Goal: Use online tool/utility: Utilize a website feature to perform a specific function

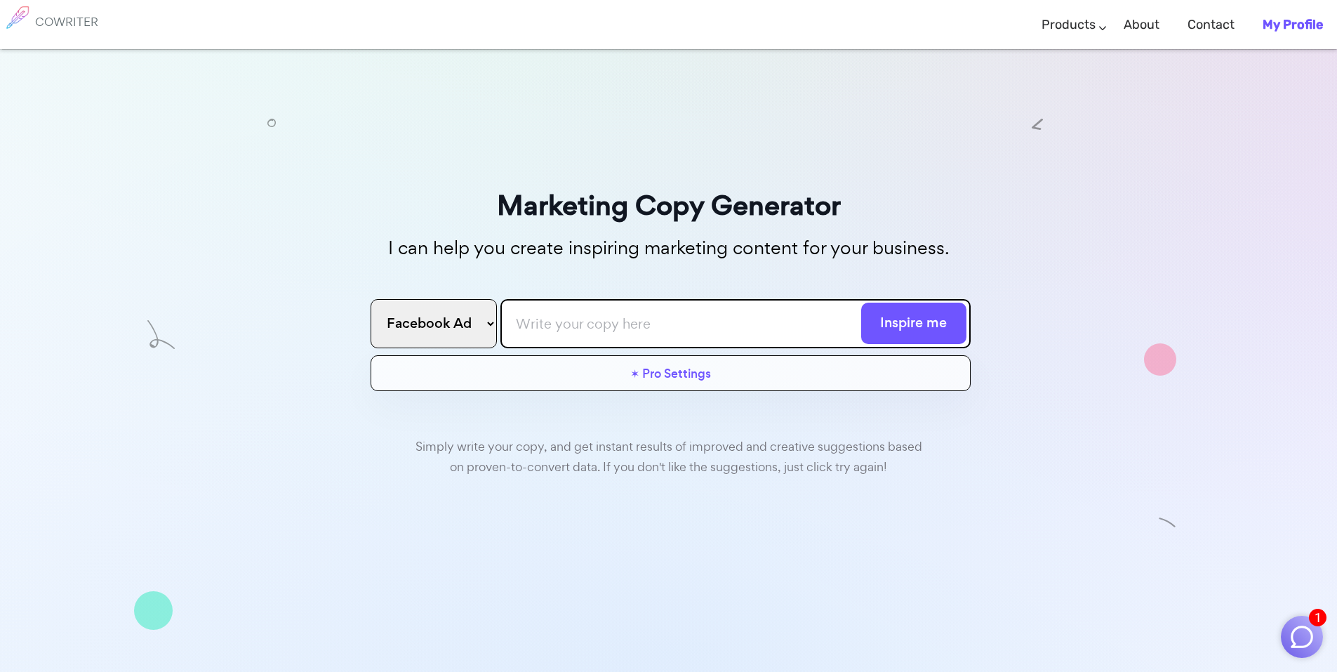
click at [637, 321] on input "text" at bounding box center [735, 323] width 470 height 49
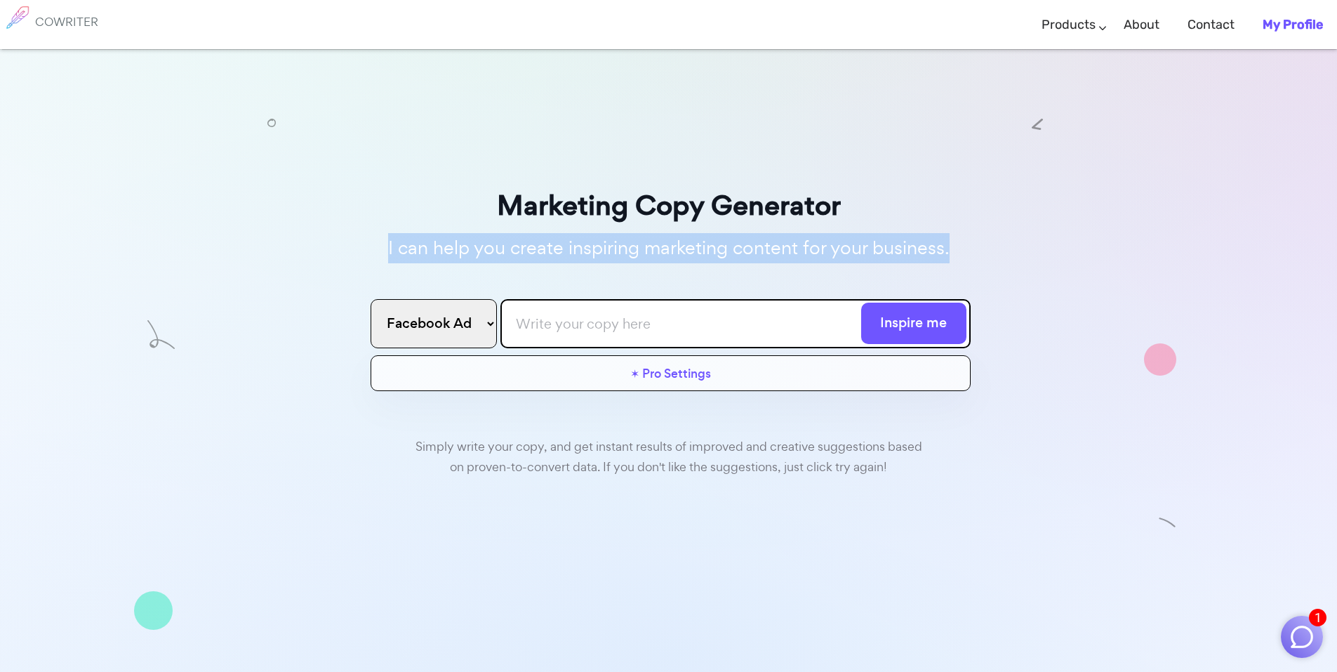
drag, startPoint x: 378, startPoint y: 253, endPoint x: 990, endPoint y: 253, distance: 612.1
click at [990, 253] on div "Marketing Copy Generator I can help you create inspiring marketing content for …" at bounding box center [668, 436] width 1337 height 774
drag, startPoint x: 985, startPoint y: 244, endPoint x: 620, endPoint y: 247, distance: 365.0
click at [620, 247] on div "Marketing Copy Generator I can help you create inspiring marketing content for …" at bounding box center [668, 436] width 1337 height 774
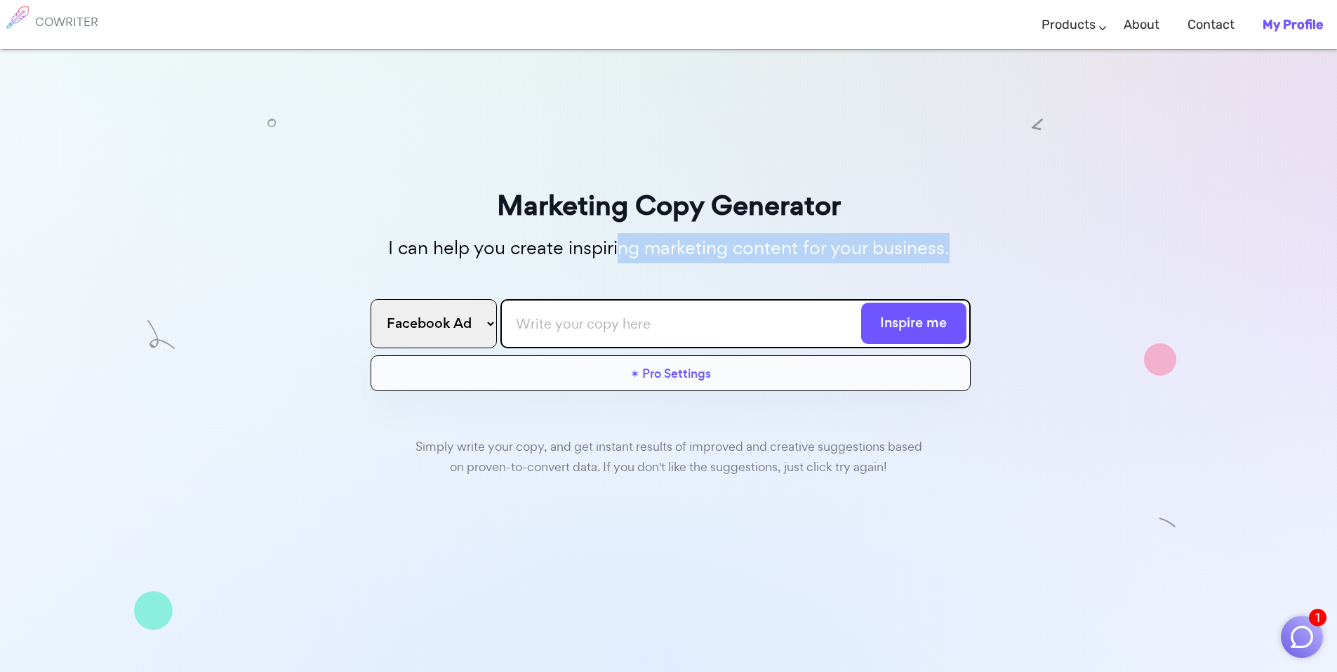
click at [620, 247] on p "I can help you create inspiring marketing content for your business." at bounding box center [669, 248] width 604 height 30
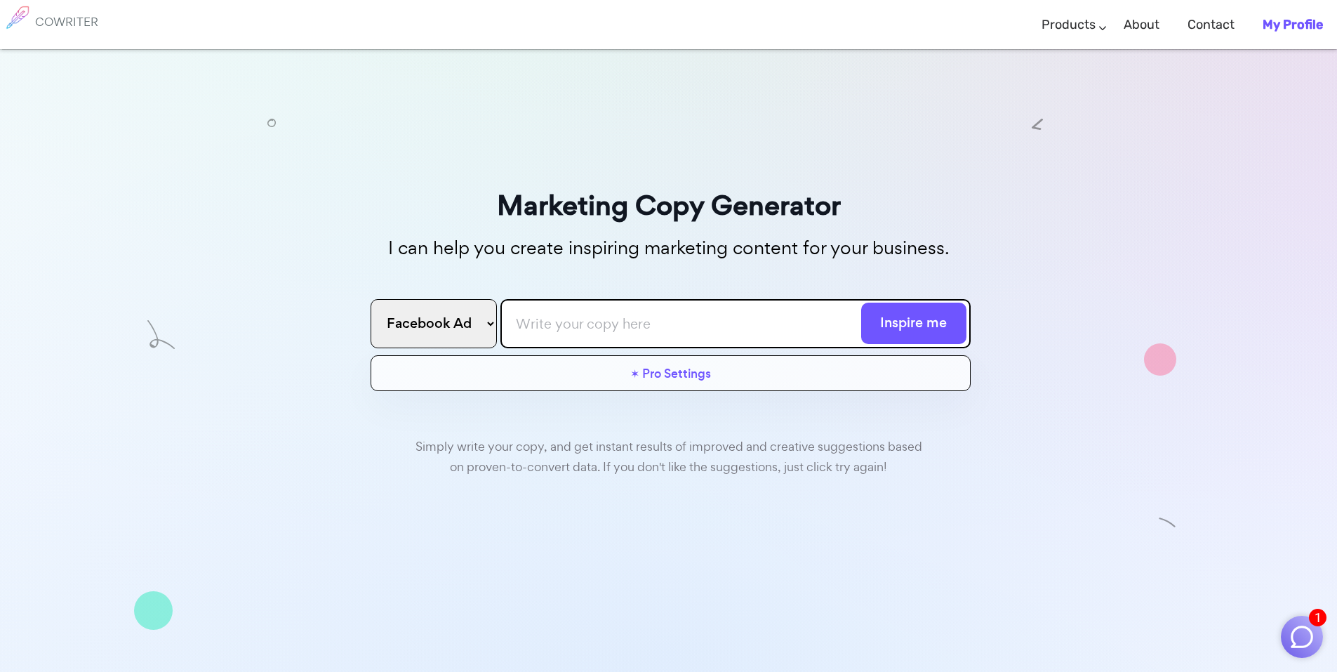
click at [785, 326] on input "text" at bounding box center [735, 323] width 470 height 49
paste input "Ever wanted to wear anime-inspired clothes without it screaming 'anime fan'? I …"
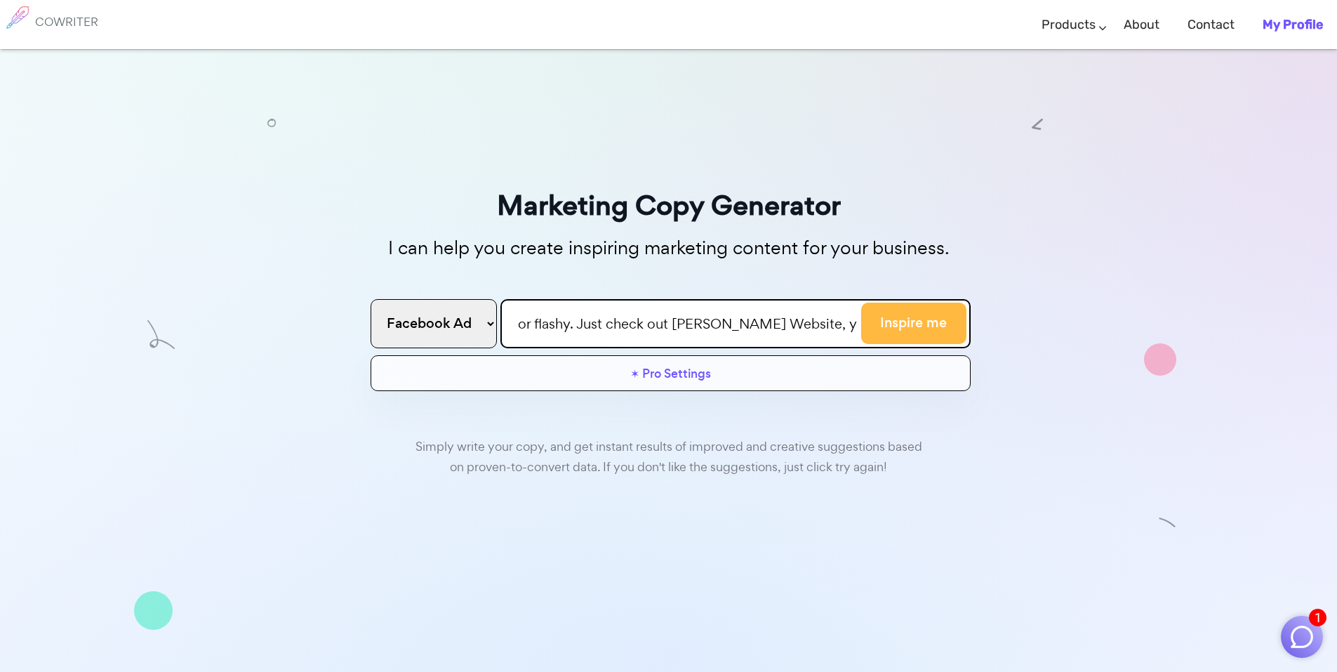
type input "Ever wanted to wear anime-inspired clothes without it screaming 'anime fan'? I …"
click at [940, 319] on button "Inspire me" at bounding box center [913, 323] width 105 height 41
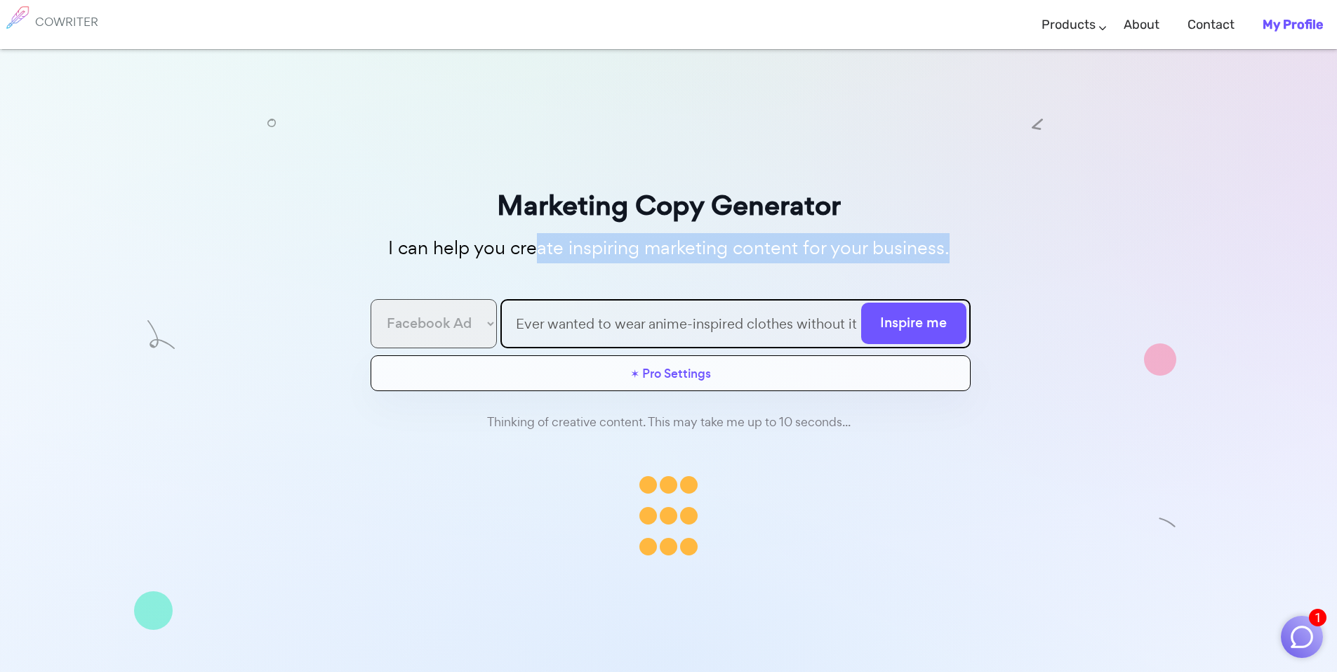
drag, startPoint x: 600, startPoint y: 249, endPoint x: 990, endPoint y: 249, distance: 389.6
click at [990, 249] on div "Marketing Copy Generator I can help you create inspiring marketing content for …" at bounding box center [668, 436] width 1337 height 774
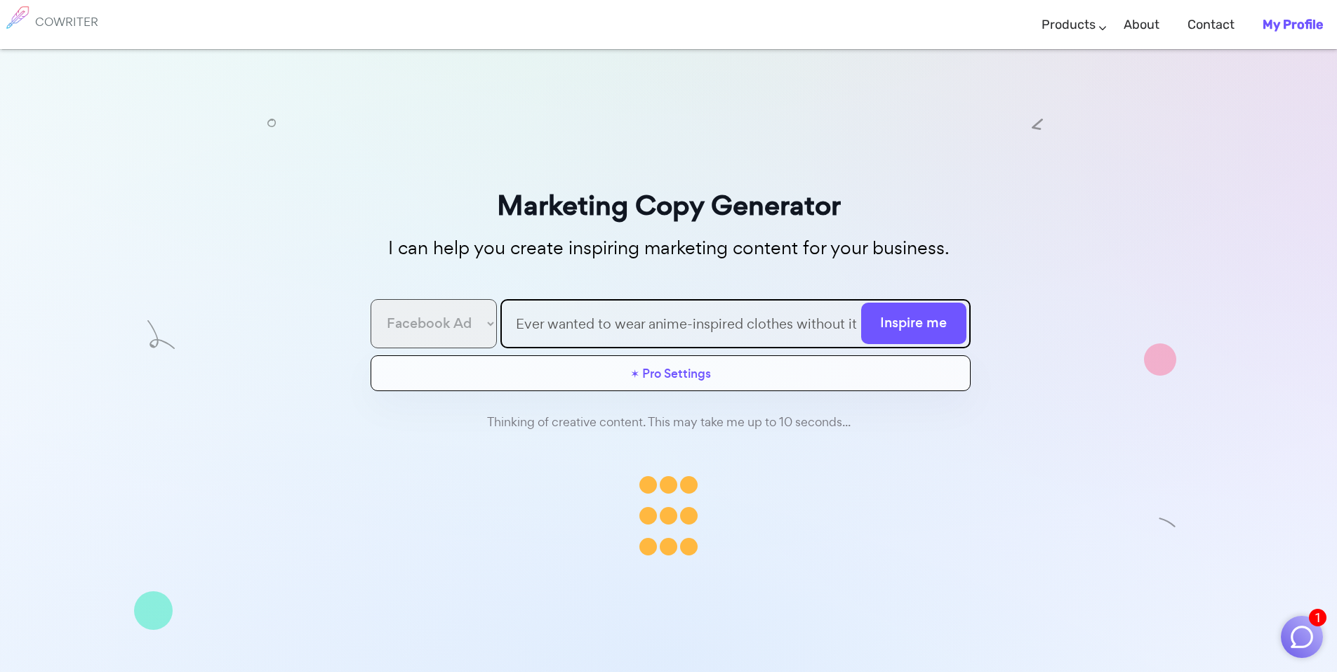
scroll to position [152, 0]
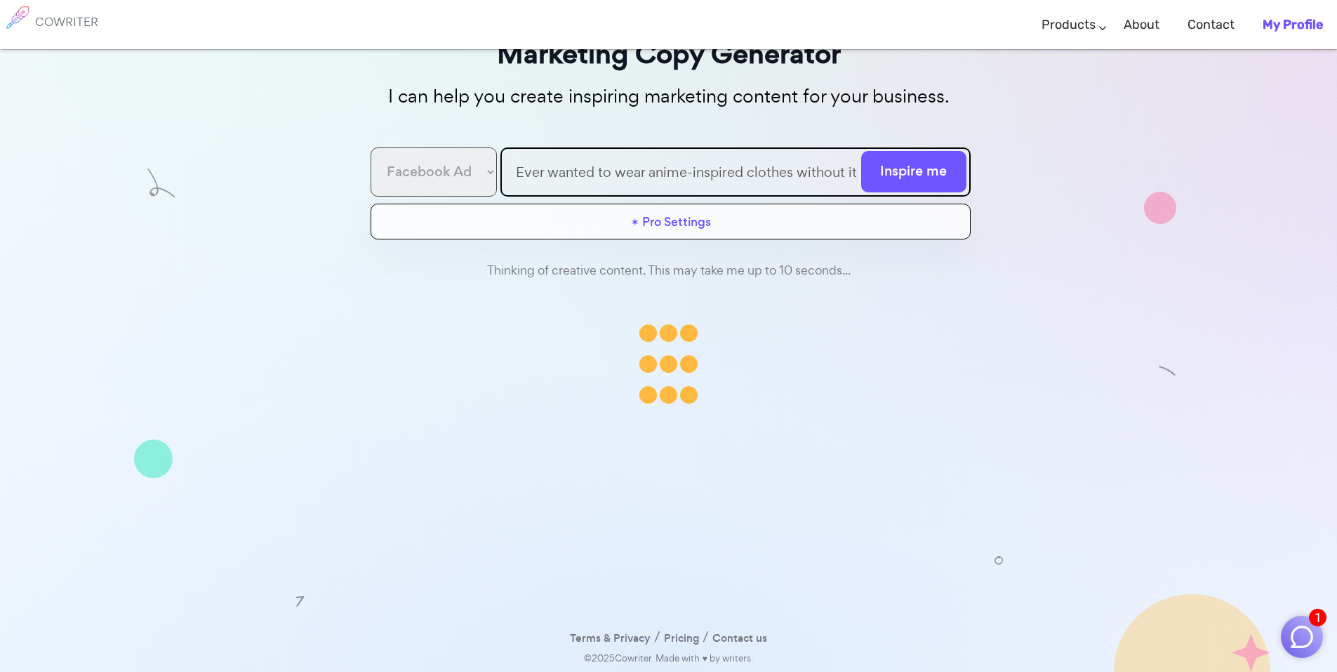
drag, startPoint x: 706, startPoint y: 272, endPoint x: 919, endPoint y: 272, distance: 212.7
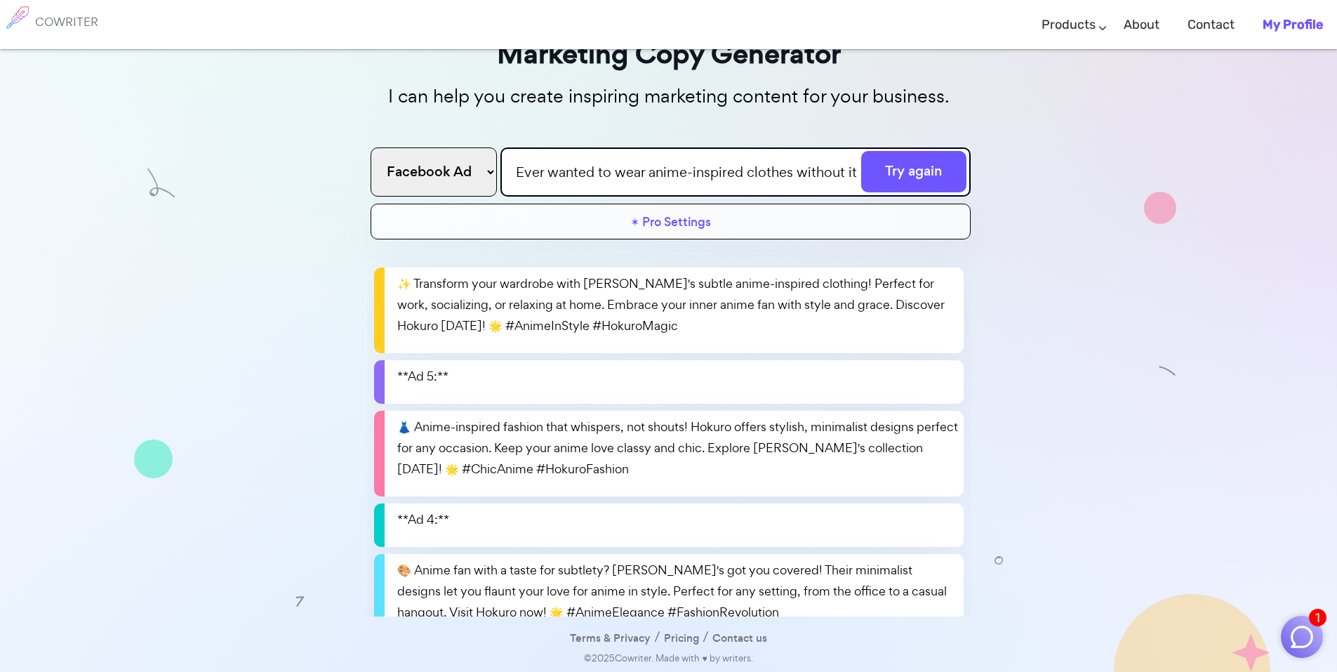
click at [919, 272] on div "✨ Transform your wardrobe with [PERSON_NAME]'s subtle anime-inspired clothing! …" at bounding box center [669, 453] width 590 height 372
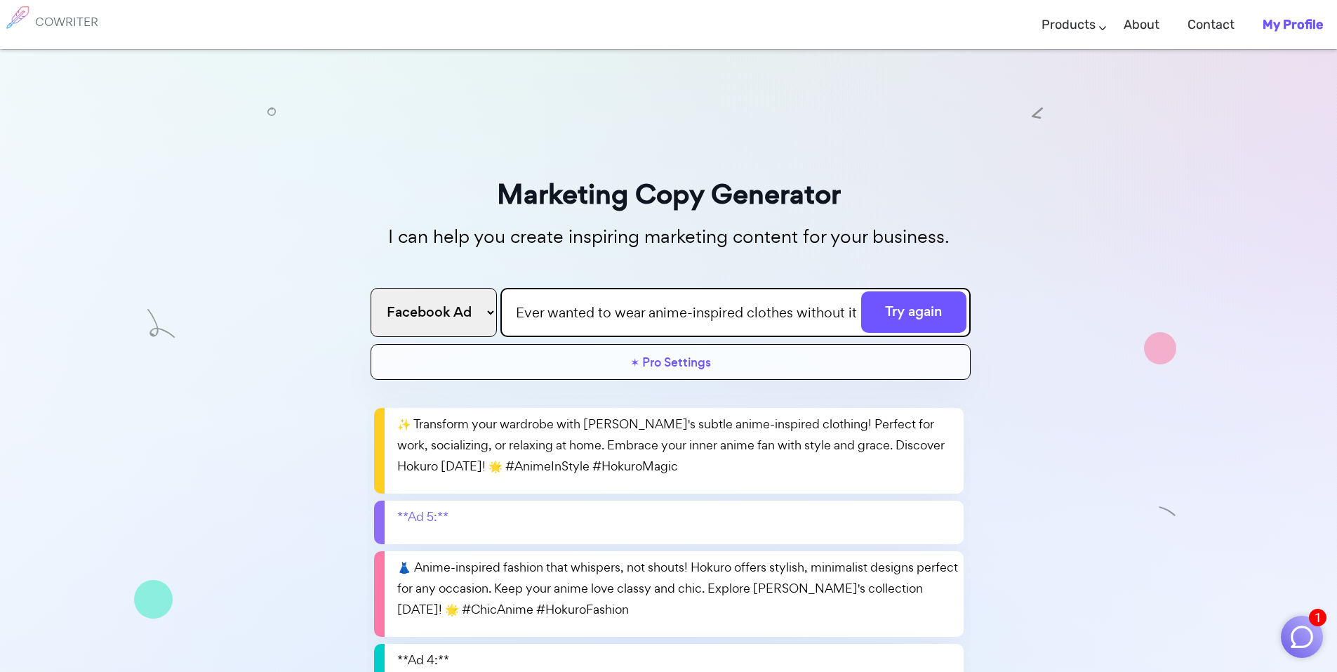
click at [433, 515] on p "**Ad 5:**" at bounding box center [422, 516] width 51 height 21
click at [550, 510] on icon "Close" at bounding box center [554, 511] width 14 height 14
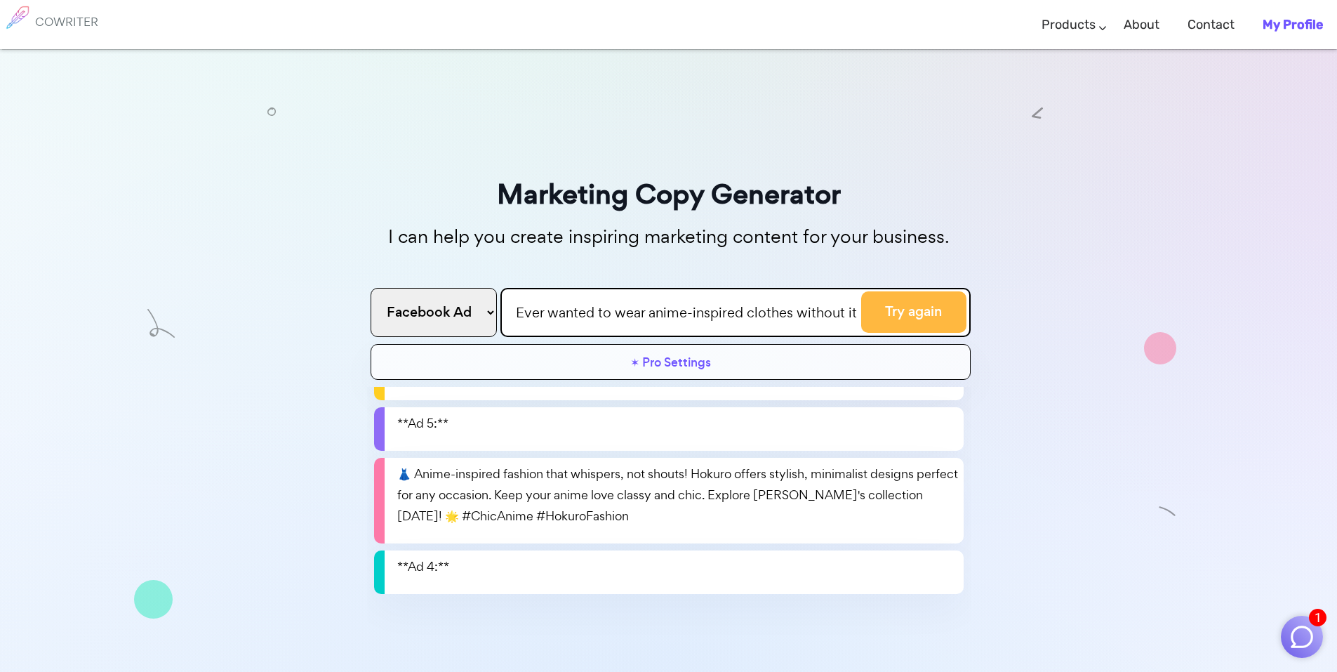
scroll to position [0, 0]
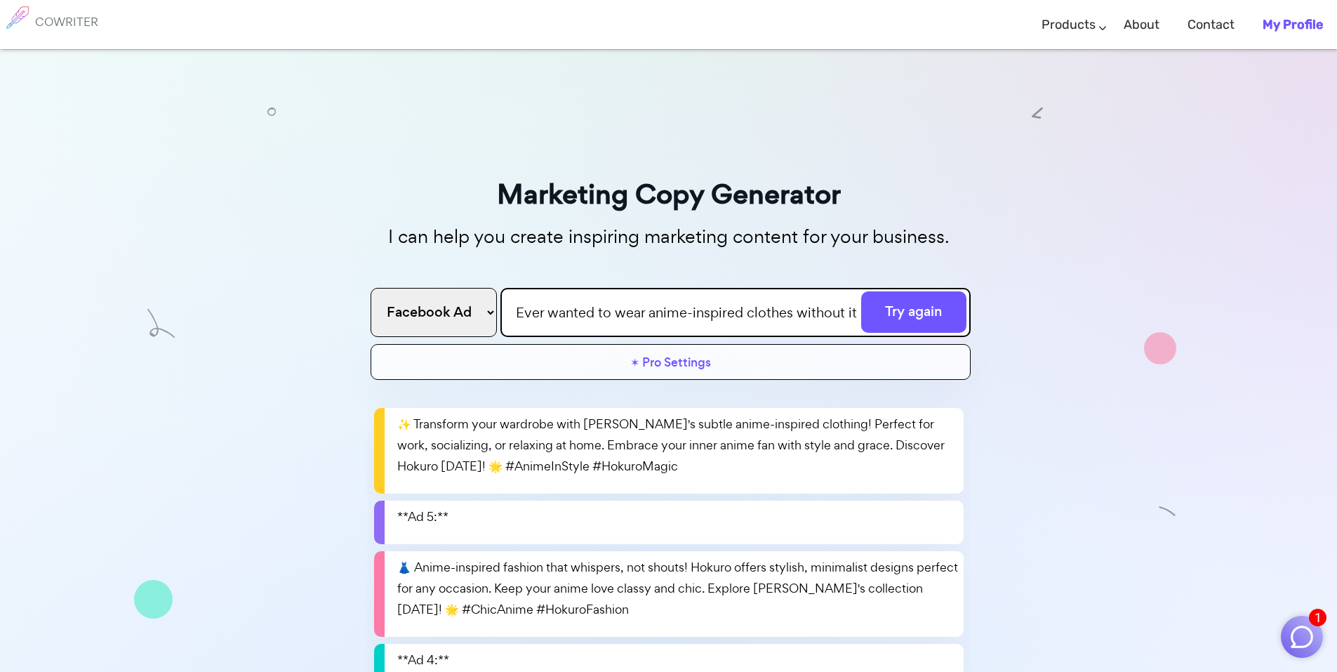
click at [762, 314] on input "Ever wanted to wear anime-inspired clothes without it screaming 'anime fan'? I …" at bounding box center [735, 312] width 470 height 49
click at [1104, 257] on div "Marketing Copy Generator I can help you create inspiring marketing content for …" at bounding box center [668, 425] width 1337 height 774
click at [488, 311] on select "Facebook Ad Google Ad Email subject line Blog Title Twitter Post Linkedin Post …" at bounding box center [434, 312] width 126 height 49
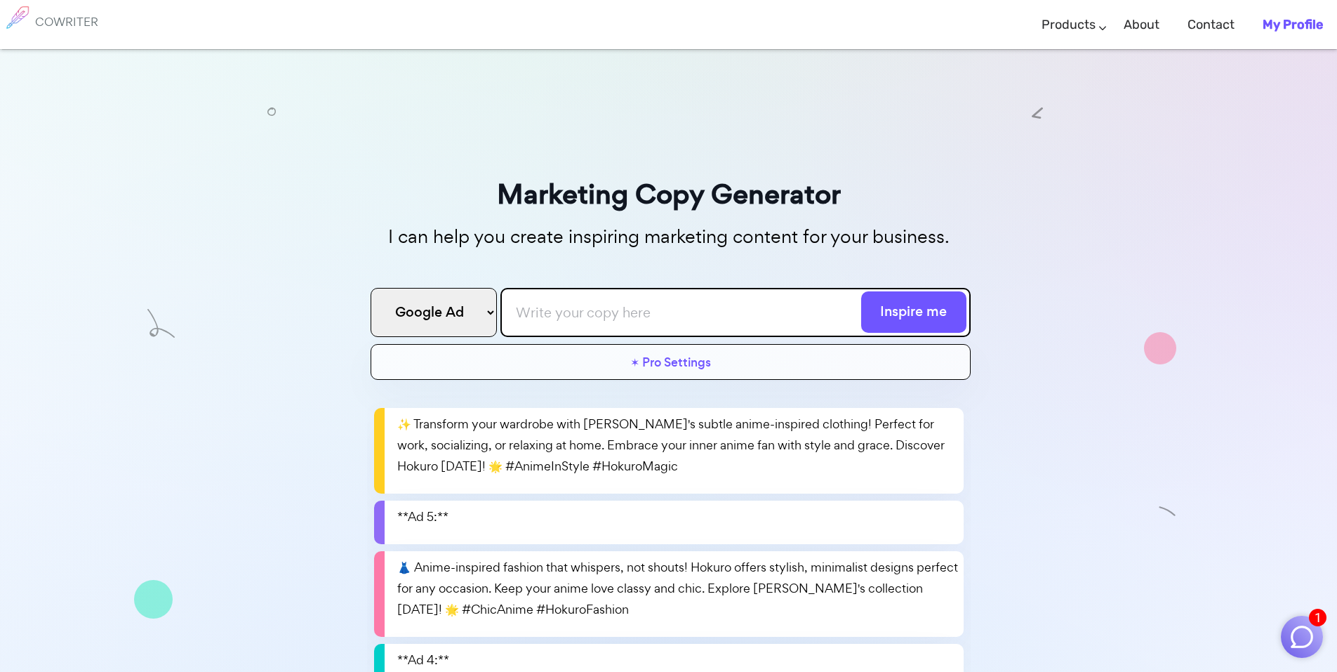
click at [371, 288] on select "Facebook Ad Google Ad Email subject line Blog Title Twitter Post Linkedin Post …" at bounding box center [434, 312] width 126 height 49
click at [453, 312] on select "Facebook Ad Google Ad Email subject line Blog Title Twitter Post Linkedin Post …" at bounding box center [434, 312] width 126 height 49
click at [371, 288] on select "Facebook Ad Google Ad Email subject line Blog Title Twitter Post Linkedin Post …" at bounding box center [434, 312] width 126 height 49
click at [462, 318] on select "Facebook Ad Google Ad Email subject line Blog Title Twitter Post Linkedin Post …" at bounding box center [434, 312] width 126 height 49
select select "facebook"
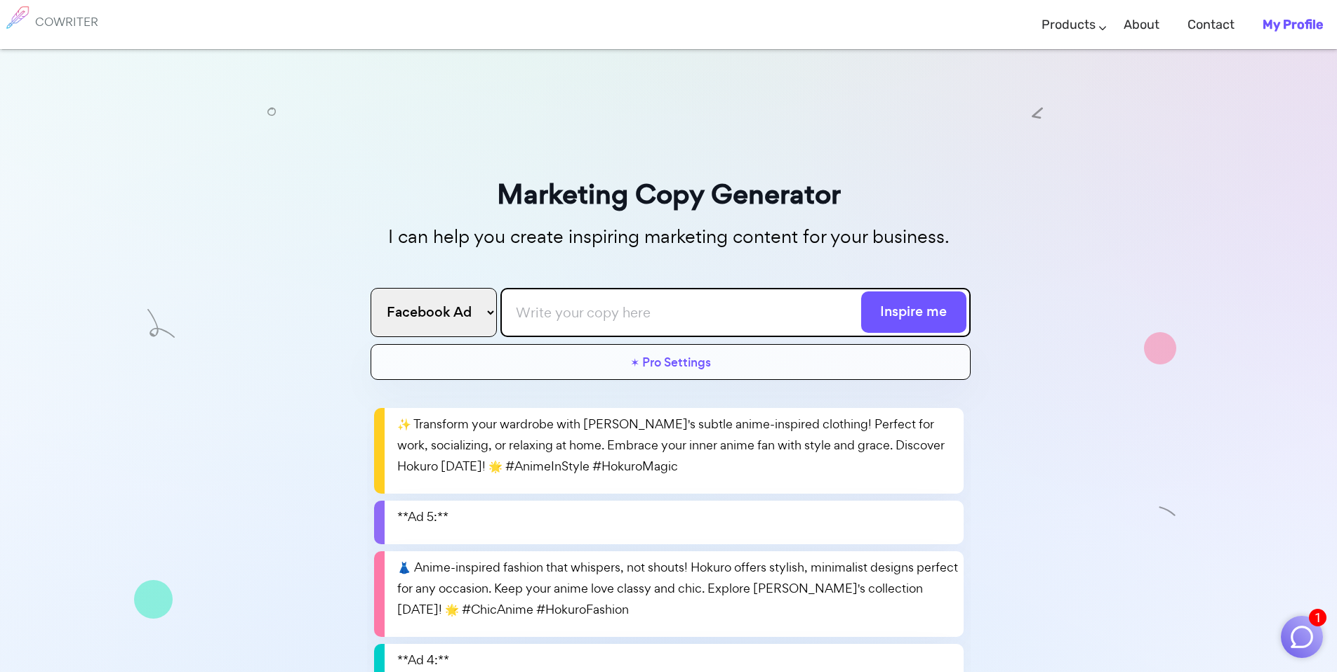
click at [371, 288] on select "Facebook Ad Google Ad Email subject line Blog Title Twitter Post Linkedin Post …" at bounding box center [434, 312] width 126 height 49
click at [668, 368] on link "✶ Pro Settings" at bounding box center [670, 365] width 81 height 27
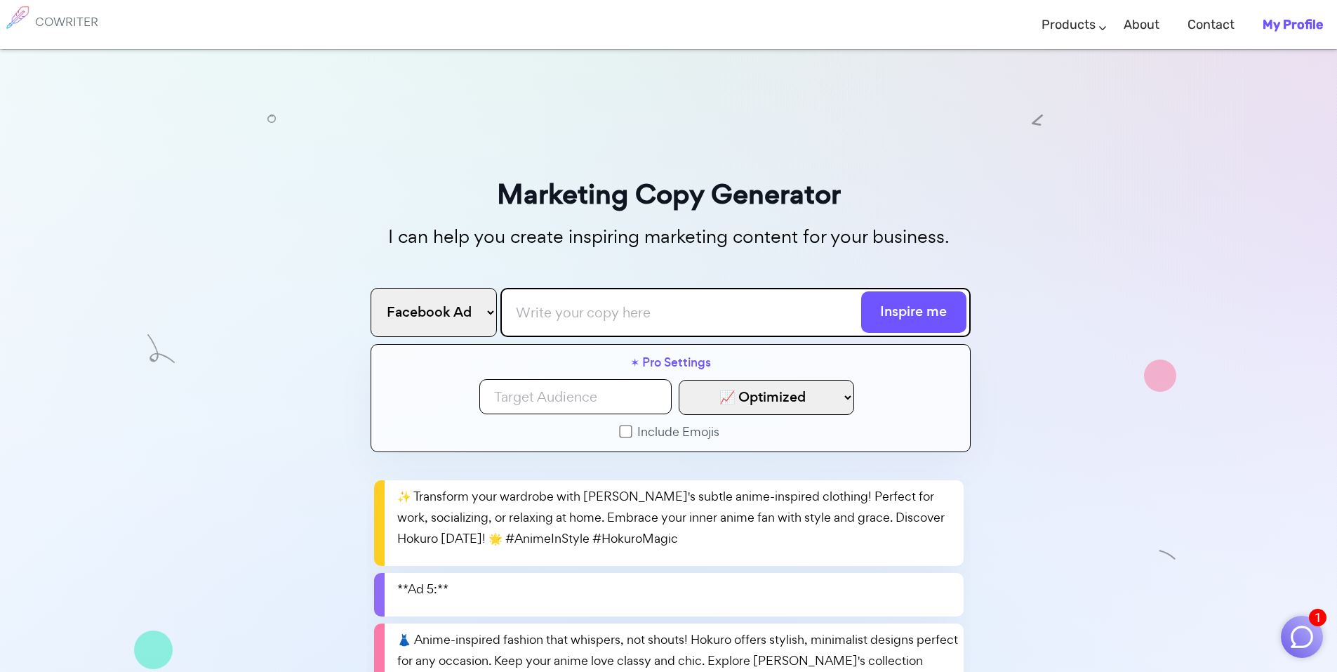
click at [775, 407] on select "📈 Optimized 😊 Friendly 😂 Funny 🙃 Sarcastic 🥹 Emotional 🤩 Excited 😊 Grateful 🤓 F…" at bounding box center [766, 397] width 175 height 35
click at [597, 407] on input at bounding box center [575, 396] width 192 height 35
type input "anime"
click at [738, 397] on select "📈 Optimized 😊 Friendly 😂 Funny 🙃 Sarcastic 🥹 Emotional 🤩 Excited 😊 Grateful 🤓 F…" at bounding box center [766, 397] width 175 height 35
click at [736, 398] on select "📈 Optimized 😊 Friendly 😂 Funny 🙃 Sarcastic 🥹 Emotional 🤩 Excited 😊 Grateful 🤓 F…" at bounding box center [766, 397] width 175 height 35
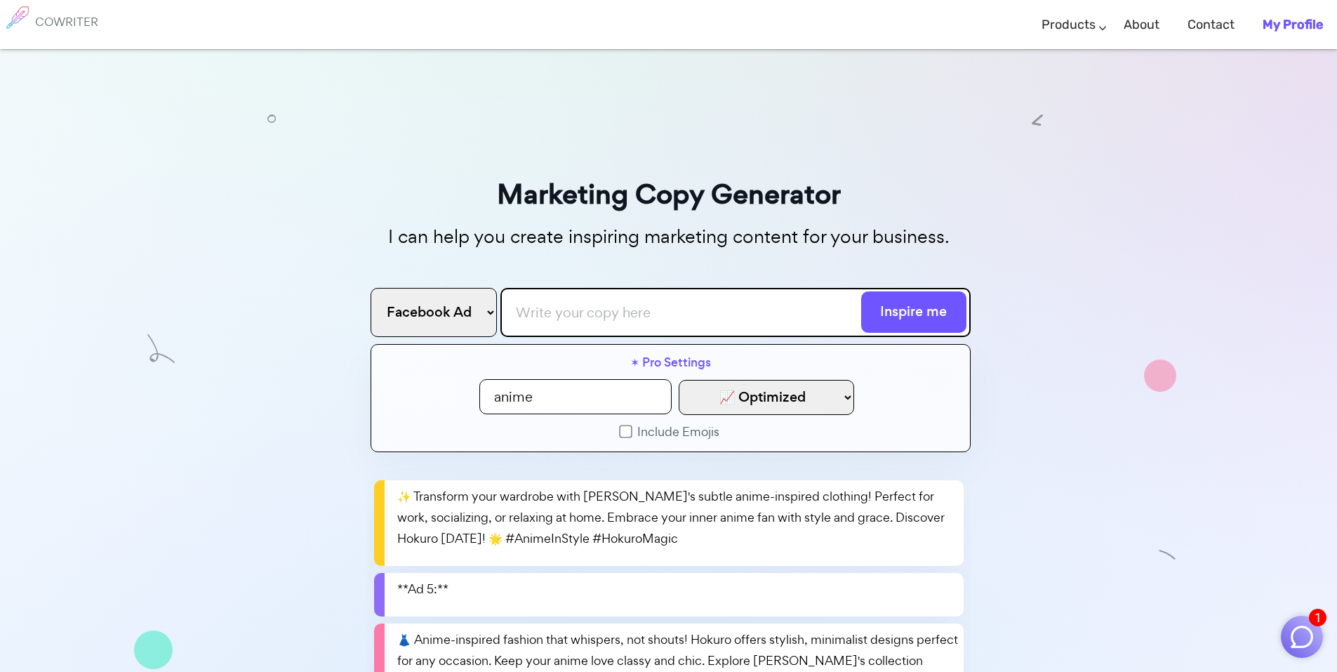
click at [670, 363] on link "✶ Pro Settings" at bounding box center [670, 365] width 81 height 27
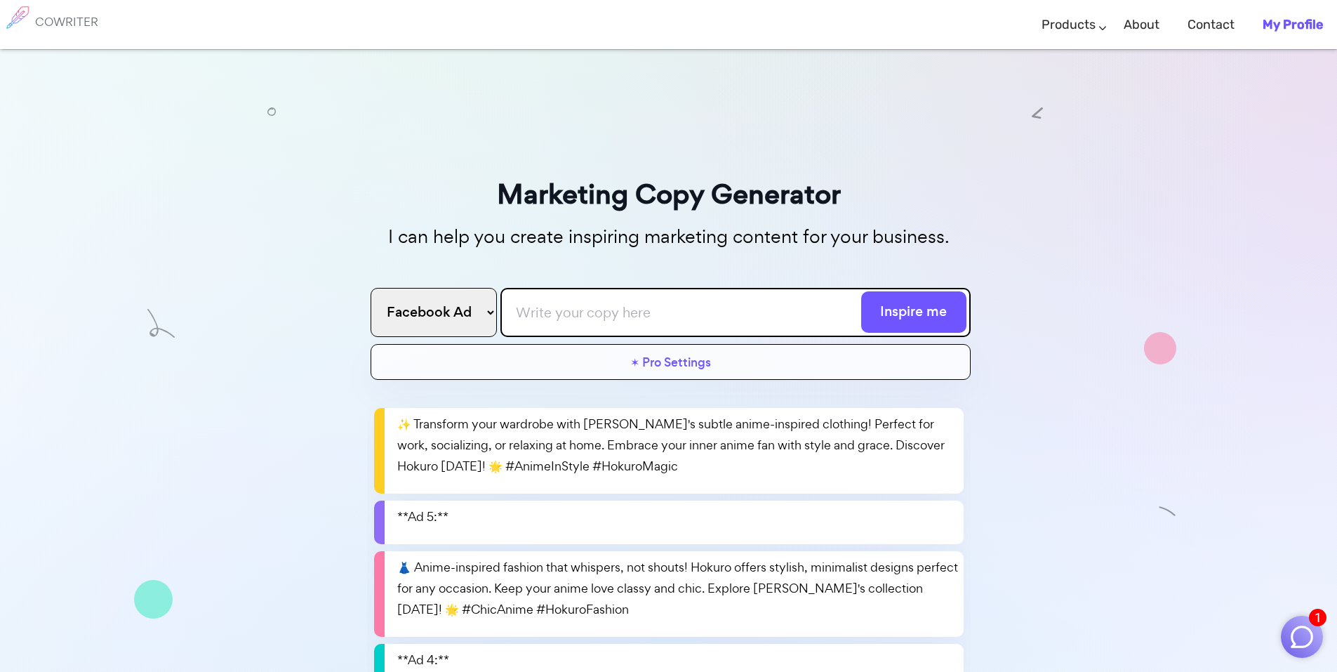
click at [689, 362] on link "✶ Pro Settings" at bounding box center [670, 365] width 81 height 27
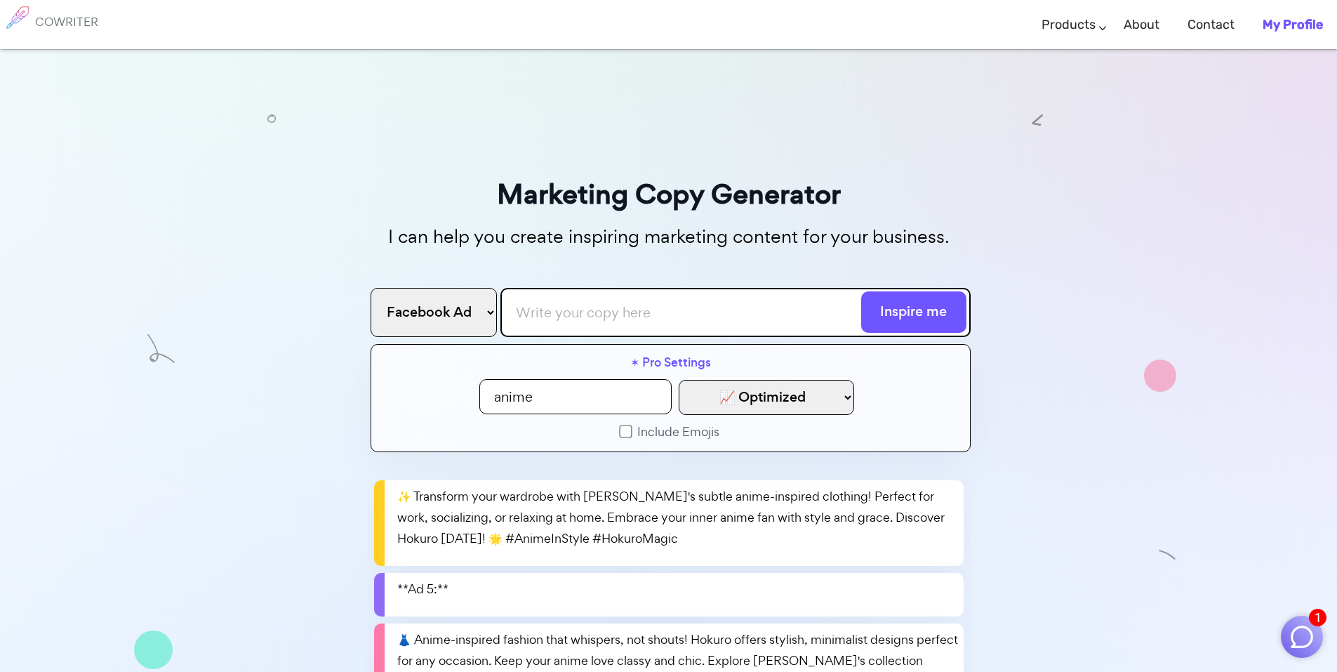
click at [694, 363] on link "✶ Pro Settings" at bounding box center [670, 365] width 81 height 27
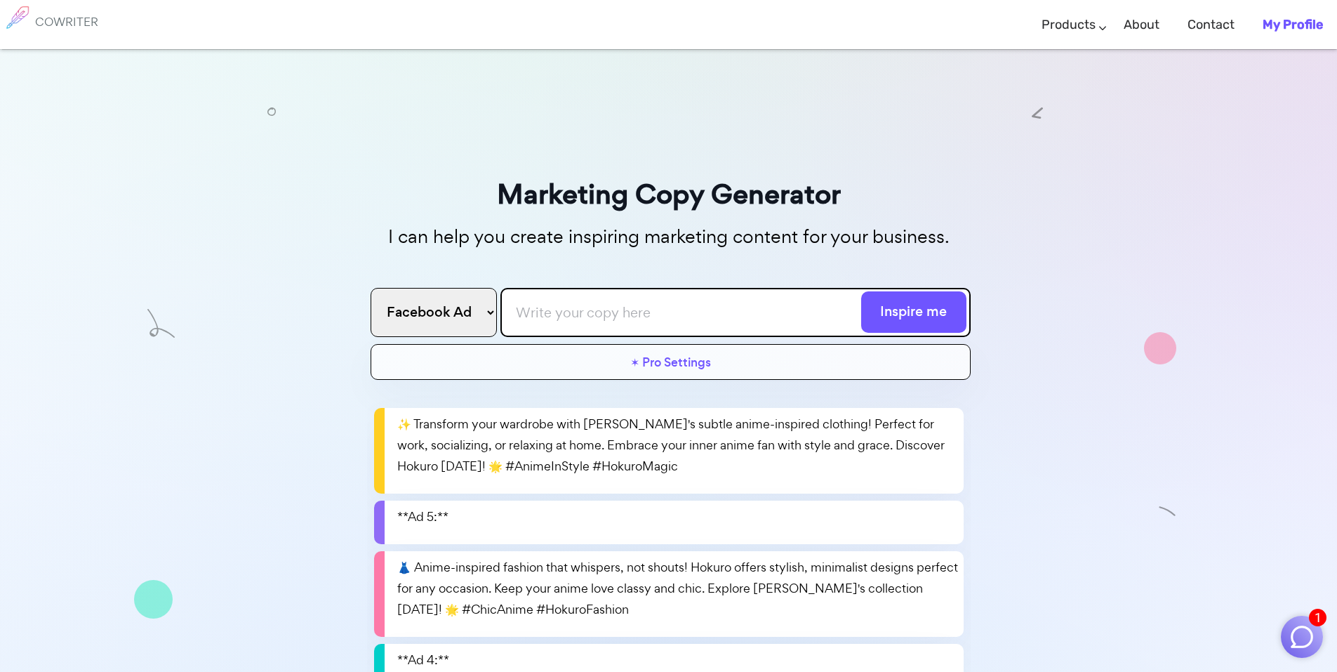
click at [643, 318] on input "text" at bounding box center [735, 312] width 470 height 49
click at [666, 300] on input "text" at bounding box center [735, 312] width 470 height 49
paste input "Want to wear subtle anime clothes? This is for you"
type input "Want to wear subtle anime clothes? This is for you"
click at [919, 331] on button "Inspire me" at bounding box center [913, 311] width 105 height 41
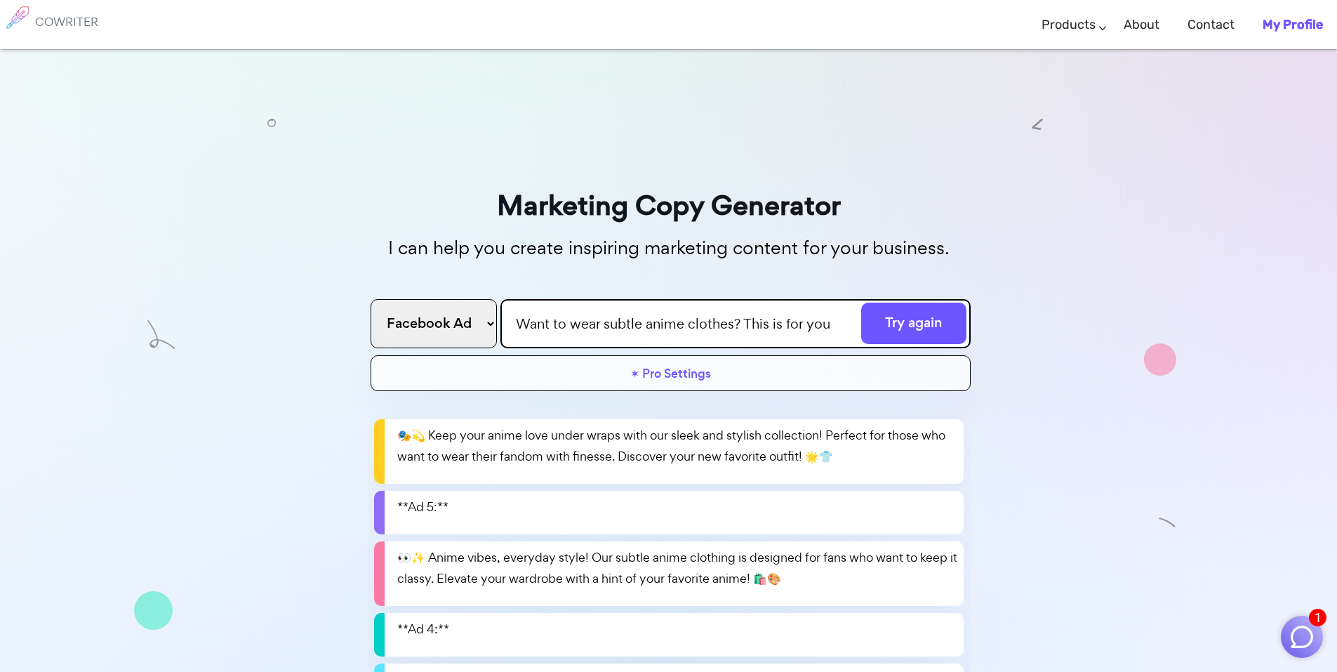
click at [484, 336] on select "Facebook Ad Google Ad Email subject line Blog Title Twitter Post Linkedin Post …" at bounding box center [434, 323] width 126 height 49
click at [570, 408] on div "🎭💫 Keep your anime love under wraps with our sleek and stylish collection! Perf…" at bounding box center [669, 582] width 604 height 369
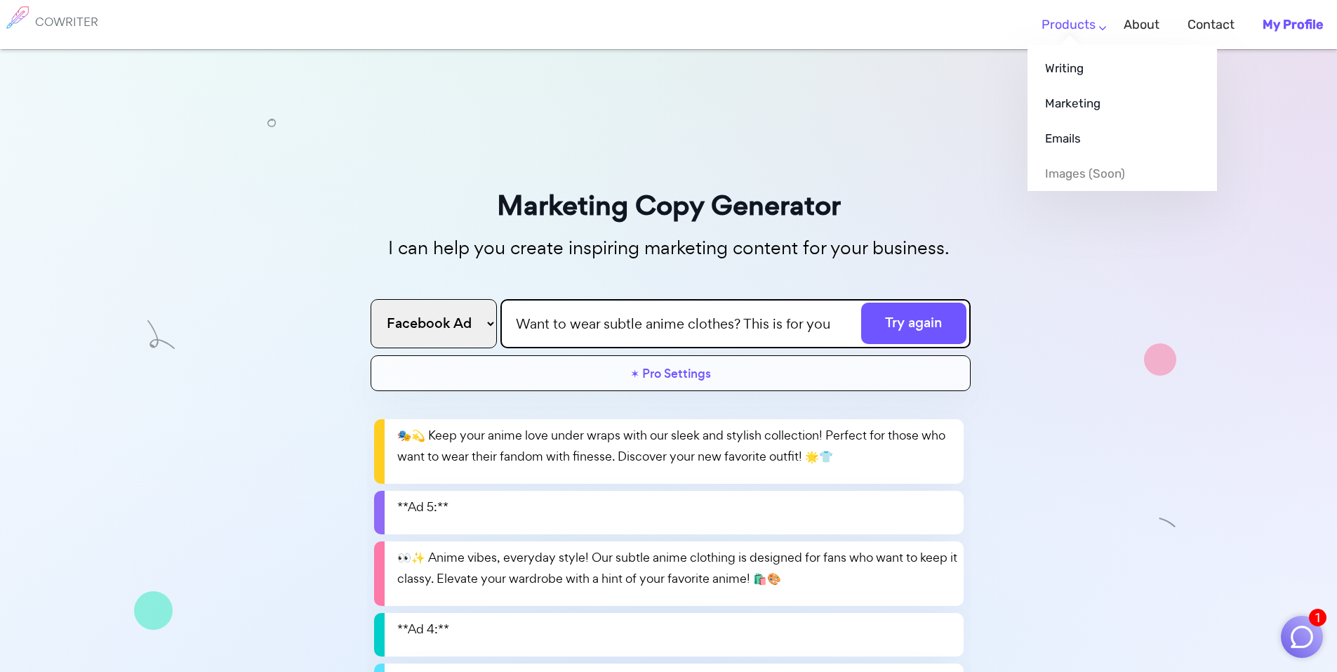
click at [1086, 39] on link "Products" at bounding box center [1069, 24] width 54 height 41
click at [1088, 115] on link "Marketing" at bounding box center [1123, 103] width 190 height 35
click at [1097, 107] on link "Marketing" at bounding box center [1123, 103] width 190 height 35
click at [1093, 131] on link "Emails" at bounding box center [1123, 138] width 190 height 35
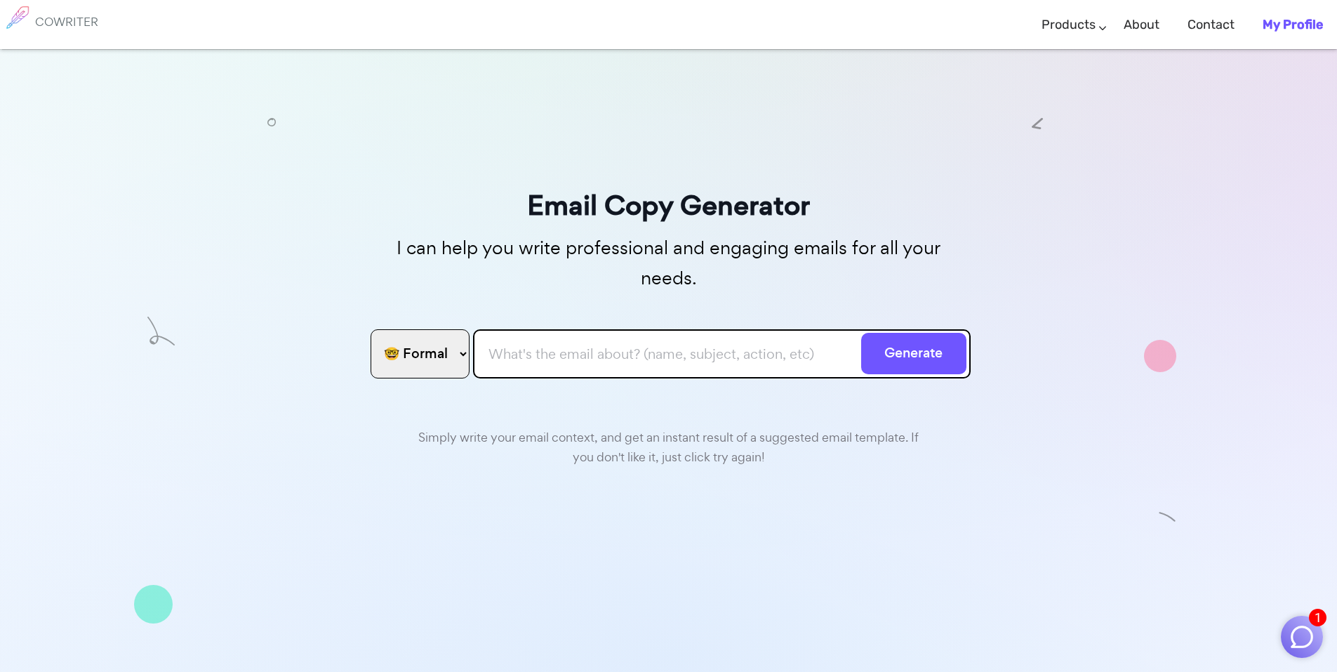
click at [437, 383] on div "Email Copy Generator I can help you write professional and engaging emails for …" at bounding box center [669, 470] width 604 height 575
click at [440, 366] on select "🤓 Formal 😊 Friendly 😂 Funny 🥹 Emotional 😊 Sweet 🥸 Bold" at bounding box center [420, 353] width 99 height 49
click at [1008, 201] on div "Email Copy Generator I can help you write professional and engaging emails for …" at bounding box center [668, 431] width 1337 height 765
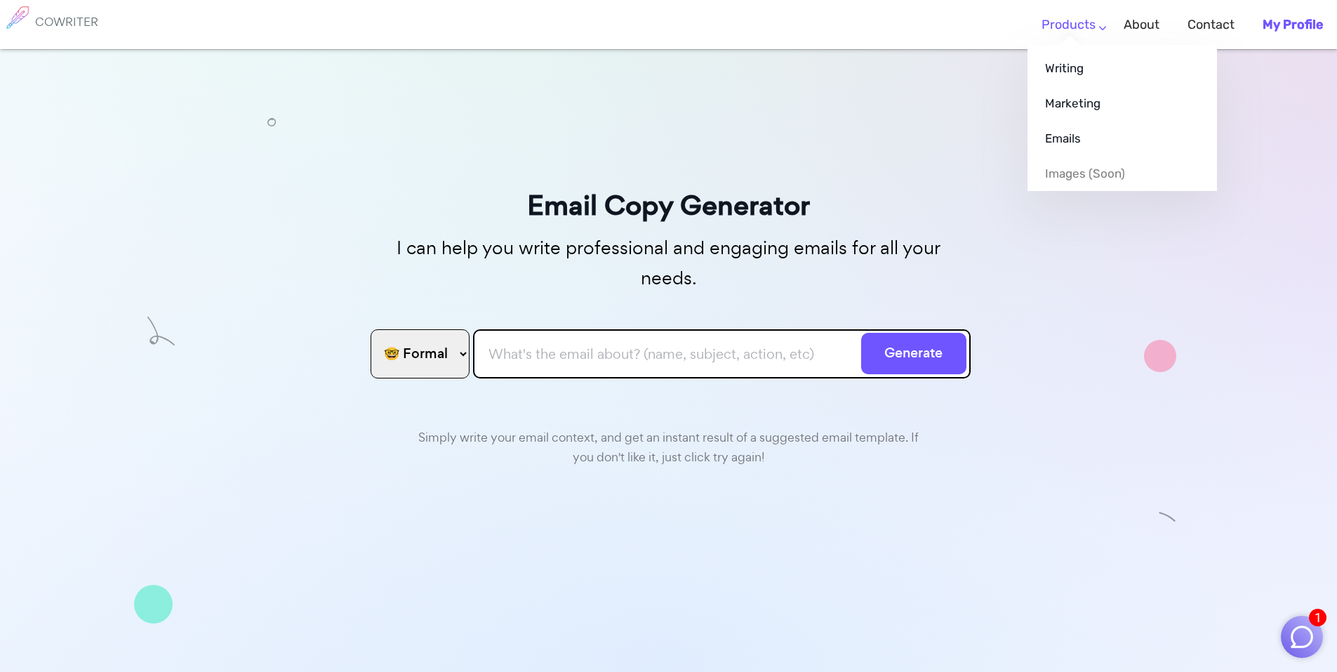
click at [1096, 20] on li "Products Writing Marketing Emails Images (soon)" at bounding box center [1069, 24] width 82 height 41
click at [1080, 72] on link "Writing" at bounding box center [1123, 68] width 190 height 35
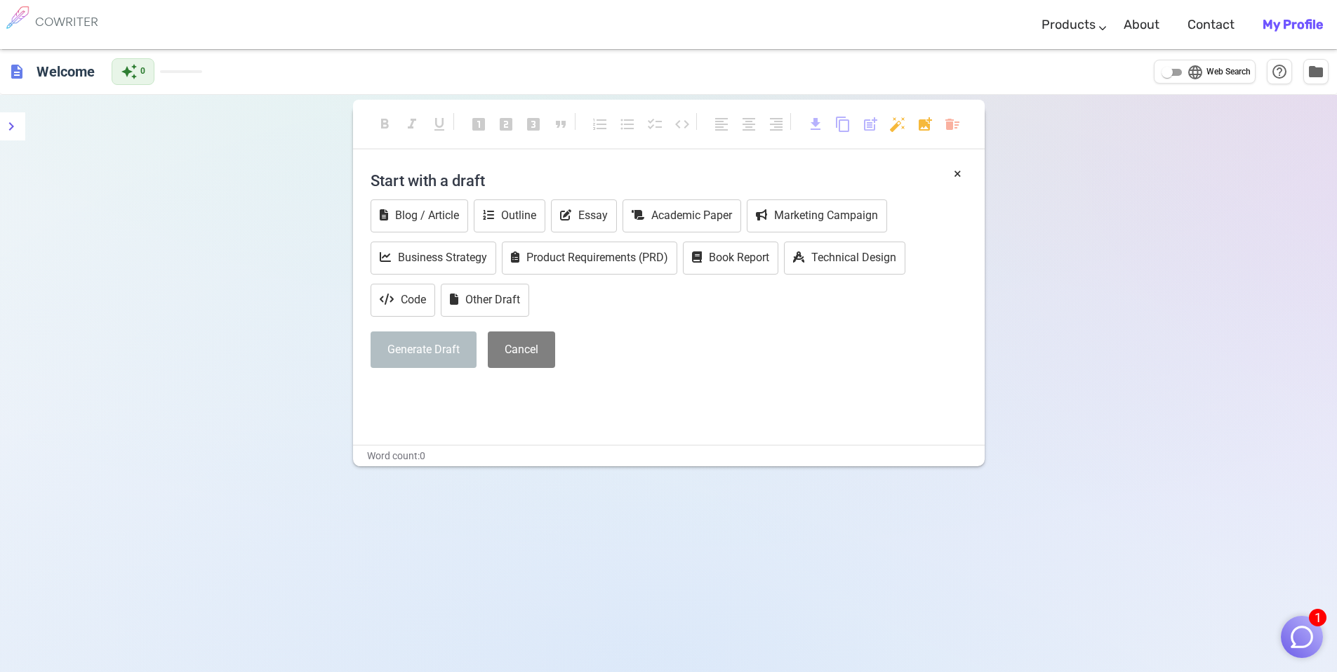
click at [74, 25] on h6 "COWRITER" at bounding box center [66, 21] width 63 height 13
